Goal: Entertainment & Leisure: Consume media (video, audio)

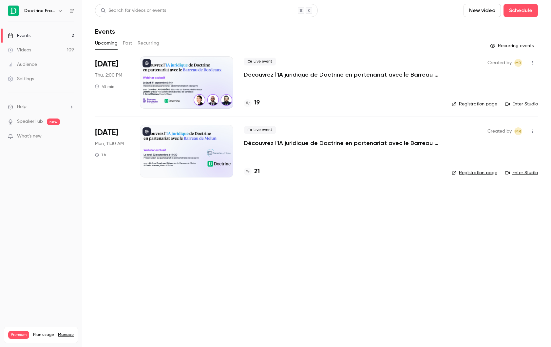
click at [123, 48] on button "Past" at bounding box center [128, 43] width 10 height 10
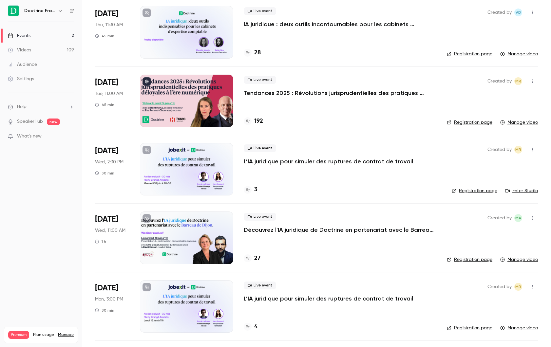
scroll to position [325, 0]
click at [192, 226] on div at bounding box center [186, 237] width 93 height 52
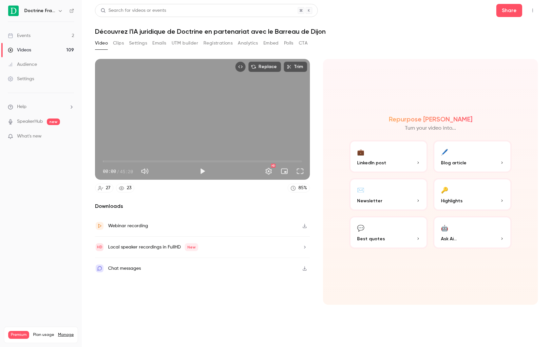
click at [191, 114] on div "Replace Trim 00:00 00:00 / 45:20 HD" at bounding box center [202, 119] width 215 height 121
click at [296, 173] on button "Full screen" at bounding box center [300, 171] width 13 height 13
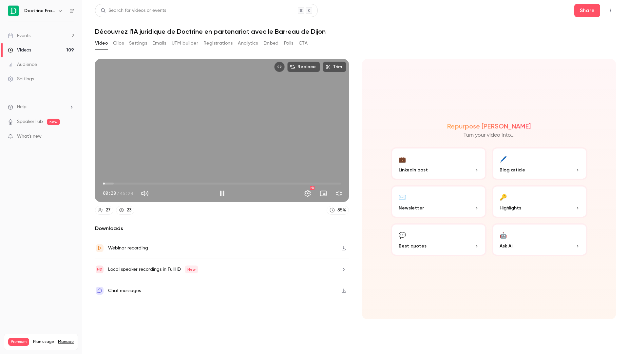
type input "**"
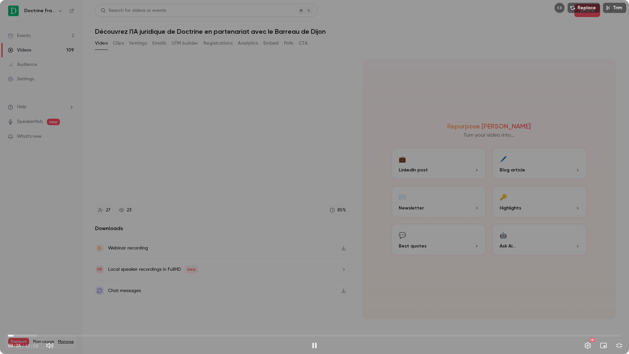
click at [18, 335] on span "00:26" at bounding box center [315, 335] width 614 height 10
click at [31, 338] on span "01:44" at bounding box center [315, 335] width 614 height 10
click at [29, 335] on span "02:00" at bounding box center [315, 335] width 614 height 10
click at [32, 336] on span "01:46" at bounding box center [32, 336] width 2 height 2
click at [34, 336] on span "02:01" at bounding box center [35, 336] width 2 height 2
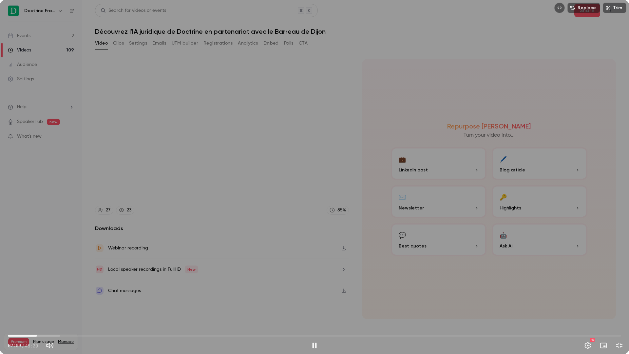
click at [165, 155] on div "Replace Trim 02:09 02:09 / 45:20 HD" at bounding box center [314, 177] width 629 height 354
click at [234, 222] on div "Replace Trim 02:09 02:09 / 45:20 HD" at bounding box center [314, 177] width 629 height 354
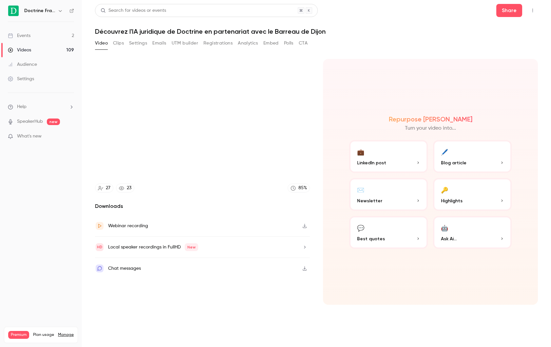
type input "****"
